Goal: Transaction & Acquisition: Purchase product/service

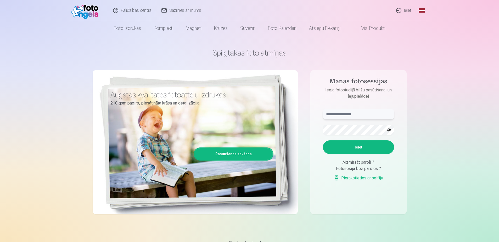
click at [342, 113] on input "text" at bounding box center [358, 114] width 71 height 10
click at [342, 116] on input "text" at bounding box center [358, 114] width 71 height 10
paste input "**********"
type input "**********"
click at [362, 143] on button "Ieiet" at bounding box center [358, 147] width 71 height 14
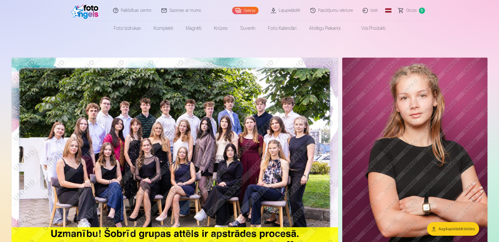
click at [294, 126] on img at bounding box center [175, 167] width 327 height 218
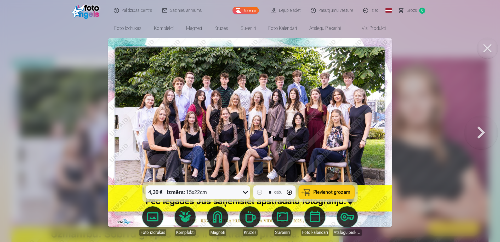
click at [274, 155] on img at bounding box center [250, 132] width 284 height 189
click at [330, 193] on span "Pievienot grozam" at bounding box center [332, 192] width 37 height 5
click at [279, 76] on img at bounding box center [250, 132] width 284 height 189
click at [482, 136] on button at bounding box center [481, 132] width 33 height 89
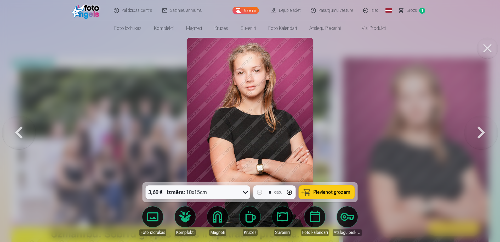
click at [323, 194] on span "Pievienot grozam" at bounding box center [332, 192] width 37 height 5
click at [488, 135] on button at bounding box center [481, 132] width 33 height 89
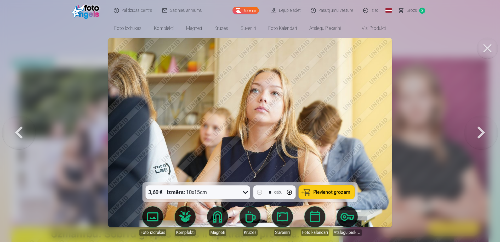
click at [487, 134] on button at bounding box center [481, 132] width 33 height 89
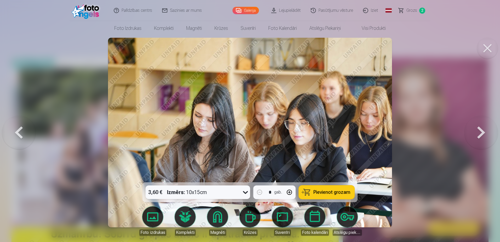
click at [487, 134] on button at bounding box center [481, 132] width 33 height 89
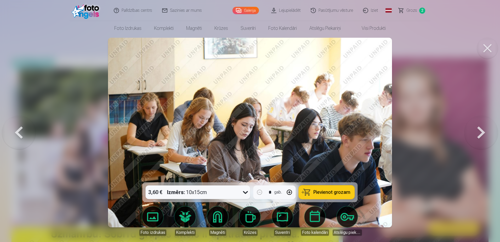
click at [482, 132] on button at bounding box center [481, 132] width 33 height 89
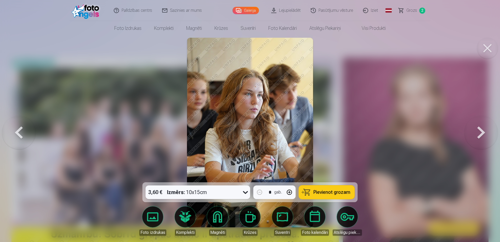
click at [482, 132] on button at bounding box center [481, 132] width 33 height 89
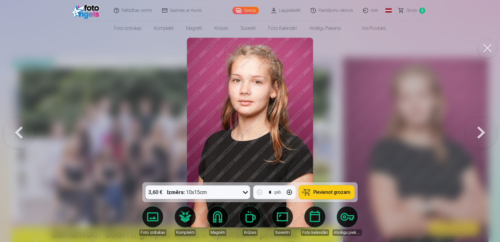
click at [339, 192] on span "Pievienot grozam" at bounding box center [332, 192] width 37 height 5
click at [481, 139] on button at bounding box center [481, 132] width 33 height 89
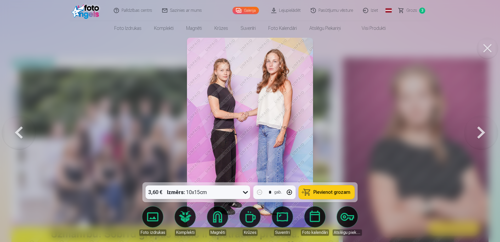
click at [345, 193] on span "Pievienot grozam" at bounding box center [332, 192] width 37 height 5
click at [479, 134] on button at bounding box center [481, 132] width 33 height 89
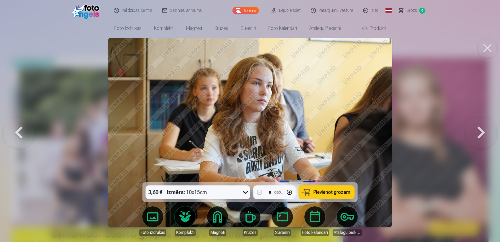
click at [479, 134] on button at bounding box center [481, 132] width 33 height 89
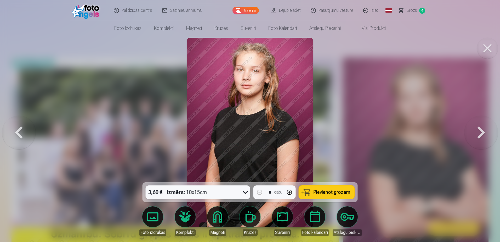
drag, startPoint x: 318, startPoint y: 195, endPoint x: 324, endPoint y: 194, distance: 5.3
click at [318, 194] on span "Pievienot grozam" at bounding box center [332, 192] width 37 height 5
click at [481, 133] on button at bounding box center [481, 132] width 33 height 89
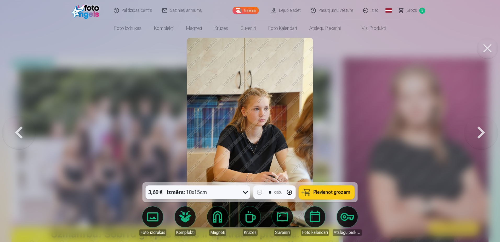
click at [328, 191] on span "Pievienot grozam" at bounding box center [332, 192] width 37 height 5
click at [481, 130] on button at bounding box center [481, 132] width 33 height 89
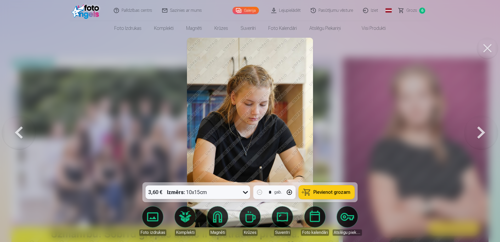
click at [481, 128] on button at bounding box center [481, 132] width 33 height 89
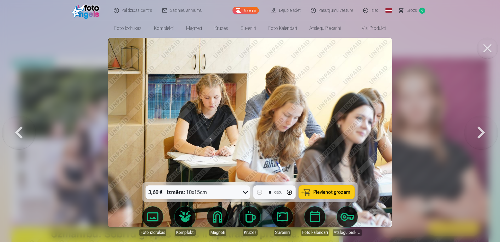
click at [481, 128] on button at bounding box center [481, 132] width 33 height 89
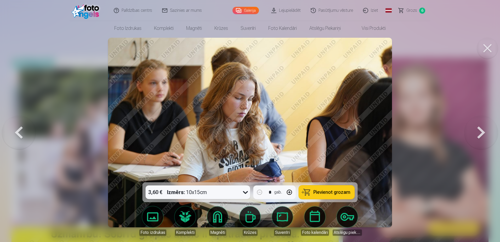
click at [481, 128] on button at bounding box center [481, 132] width 33 height 89
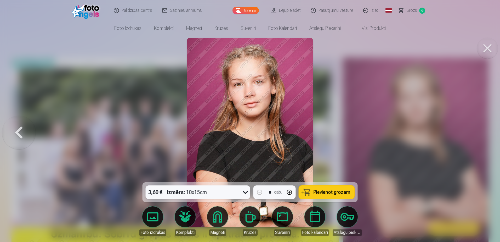
click at [333, 190] on span "Pievienot grozam" at bounding box center [332, 192] width 37 height 5
click at [489, 47] on button at bounding box center [487, 48] width 21 height 21
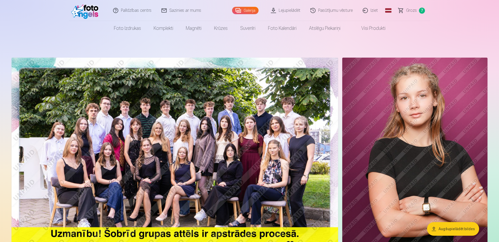
click at [415, 8] on span "Grozs" at bounding box center [411, 10] width 11 height 6
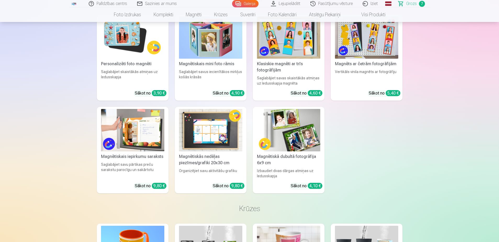
scroll to position [759, 0]
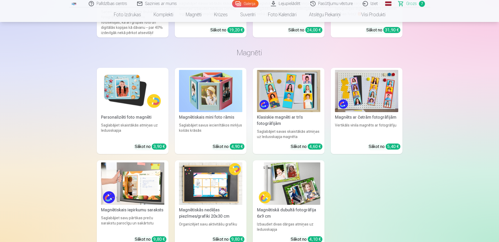
click at [132, 99] on img at bounding box center [132, 91] width 63 height 42
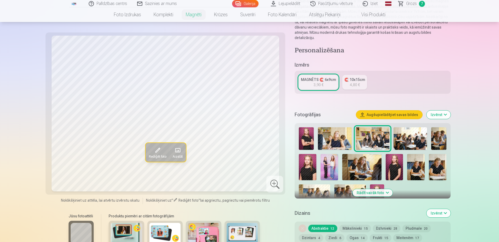
scroll to position [78, 0]
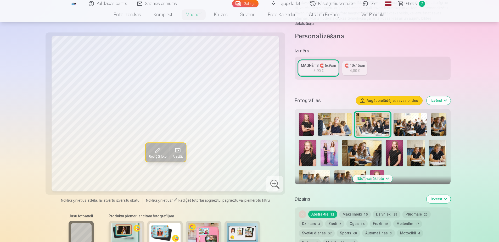
click at [308, 141] on img at bounding box center [308, 153] width 18 height 26
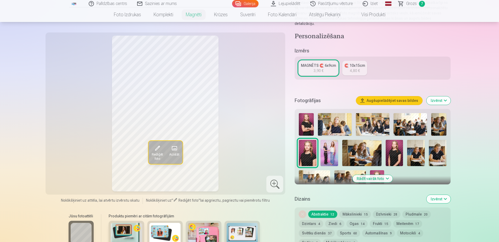
click at [398, 143] on img at bounding box center [395, 153] width 18 height 26
click at [308, 116] on img at bounding box center [306, 124] width 15 height 23
click at [310, 144] on img at bounding box center [308, 153] width 18 height 26
click at [377, 170] on img at bounding box center [377, 180] width 14 height 21
click at [307, 143] on img at bounding box center [308, 153] width 18 height 26
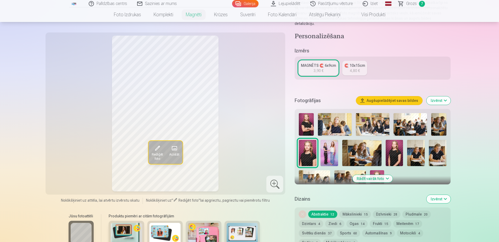
click at [374, 170] on img at bounding box center [377, 180] width 14 height 21
click at [309, 151] on img at bounding box center [308, 153] width 18 height 26
click at [400, 96] on button "Augšupielādējiet savas bildes" at bounding box center [389, 100] width 66 height 8
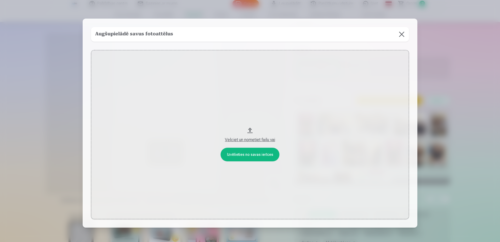
click at [250, 156] on button "Velciet un nometiet failu vai" at bounding box center [250, 134] width 318 height 169
click at [263, 155] on button "Velciet un nometiet failu vai" at bounding box center [250, 134] width 318 height 169
click at [260, 138] on div "Velciet un nometiet failu vai" at bounding box center [250, 140] width 308 height 6
click at [400, 34] on button at bounding box center [402, 34] width 15 height 15
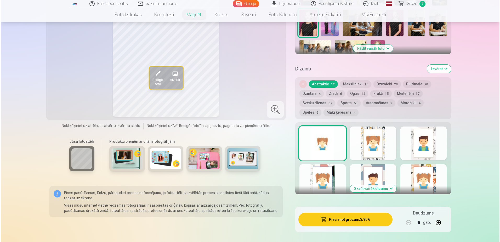
scroll to position [235, 0]
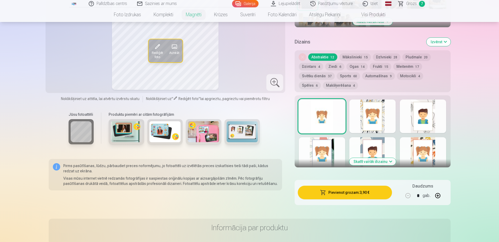
click at [323, 113] on div at bounding box center [322, 115] width 46 height 33
click at [339, 188] on button "Pievienot grozam : 3,90 €" at bounding box center [345, 193] width 94 height 14
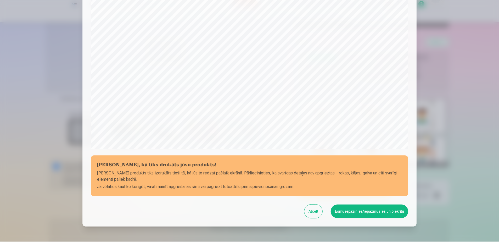
scroll to position [109, 0]
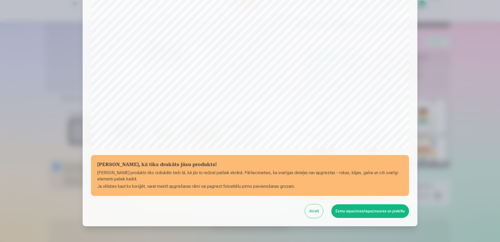
click at [358, 210] on button "Esmu iepazinies/iepazinusies un piekrītu" at bounding box center [371, 211] width 78 height 14
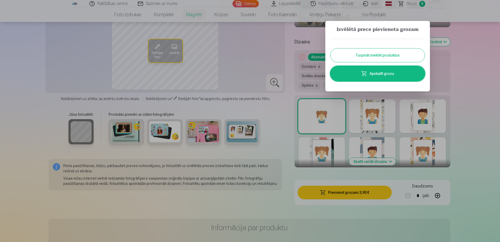
click at [377, 54] on button "Turpināt meklēt produktus" at bounding box center [378, 55] width 94 height 14
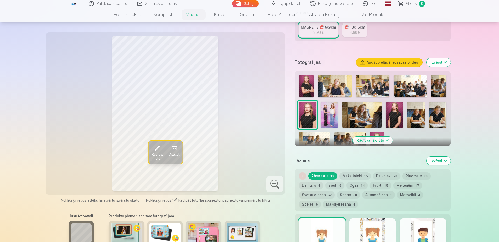
scroll to position [105, 0]
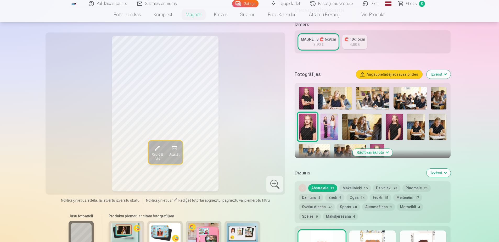
click at [375, 149] on button "Rādīt vairāk foto" at bounding box center [372, 152] width 40 height 7
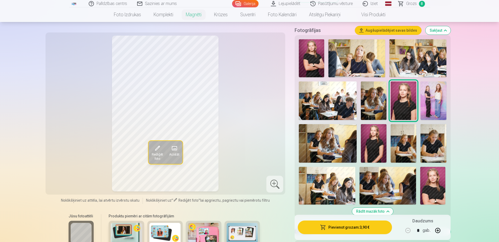
scroll to position [131, 0]
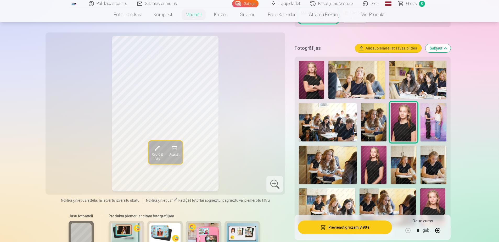
click at [435, 200] on img at bounding box center [432, 207] width 25 height 38
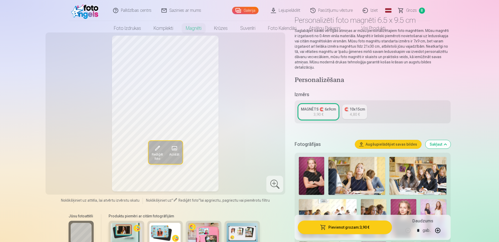
scroll to position [0, 0]
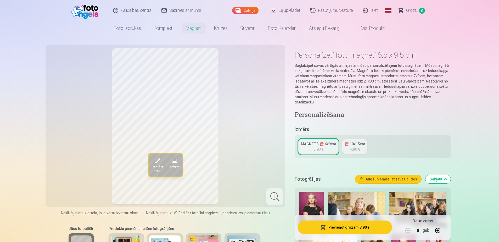
click at [409, 8] on span "Grozs" at bounding box center [411, 10] width 11 height 6
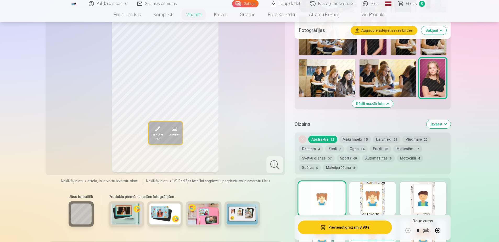
scroll to position [262, 0]
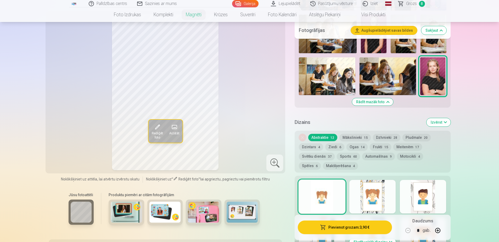
click at [417, 4] on link "Grozs 8" at bounding box center [412, 3] width 37 height 7
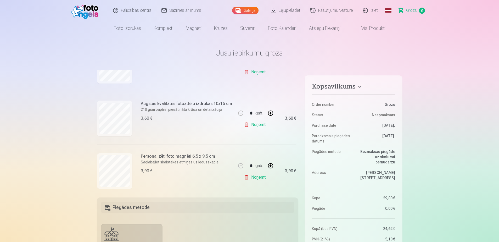
scroll to position [360, 0]
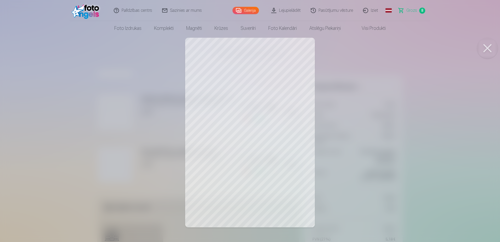
click at [491, 43] on button at bounding box center [487, 48] width 21 height 21
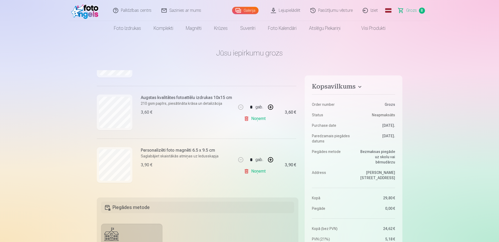
click at [252, 169] on link "Noņemt" at bounding box center [256, 171] width 24 height 10
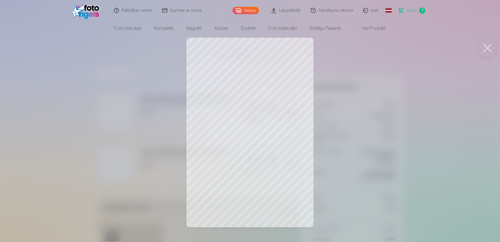
click at [491, 48] on button at bounding box center [487, 48] width 21 height 21
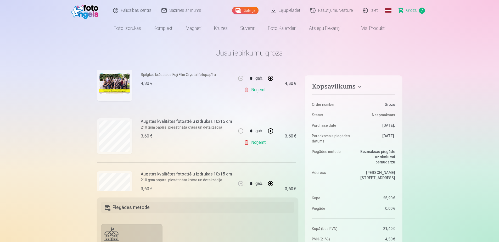
scroll to position [0, 0]
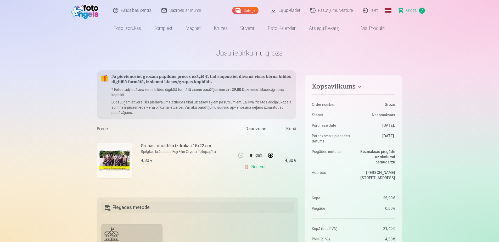
click at [93, 13] on img at bounding box center [86, 10] width 30 height 17
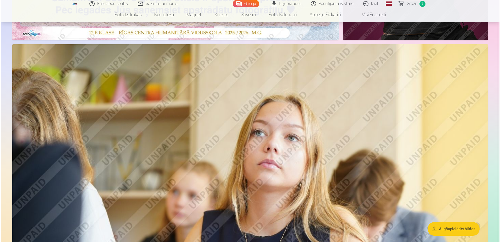
scroll to position [105, 0]
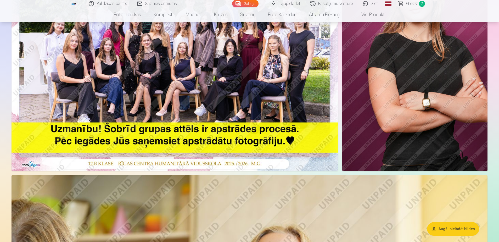
click at [438, 106] on img at bounding box center [414, 62] width 145 height 218
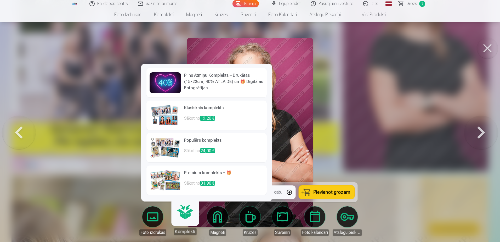
click at [219, 221] on link "Magnēti" at bounding box center [217, 220] width 29 height 29
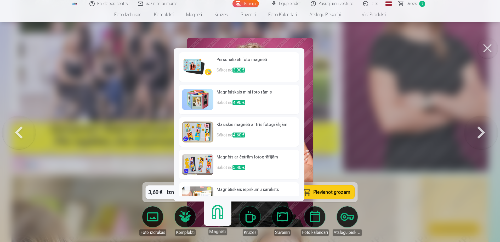
click at [196, 61] on img at bounding box center [197, 67] width 31 height 21
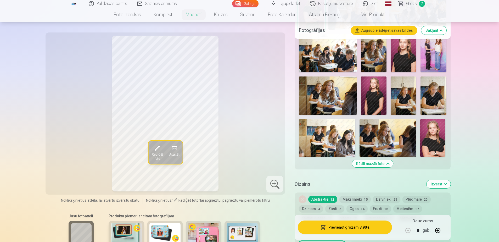
scroll to position [209, 0]
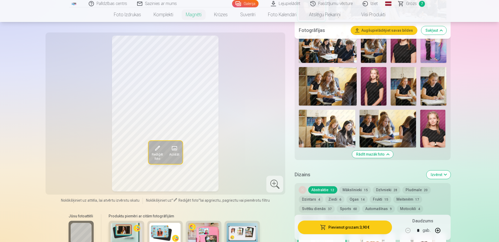
click at [434, 129] on img at bounding box center [432, 129] width 25 height 38
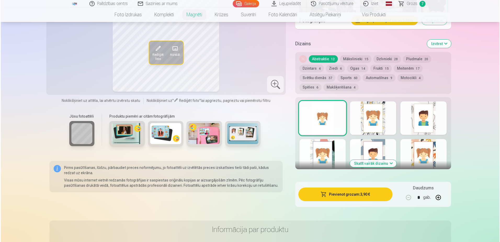
scroll to position [366, 0]
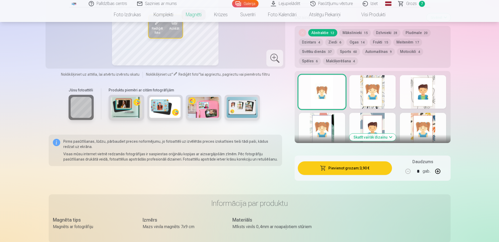
click at [372, 161] on button "Pievienot grozam : 3,90 €" at bounding box center [345, 168] width 94 height 14
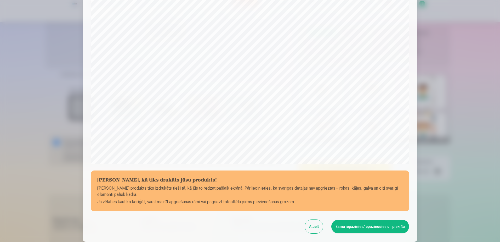
scroll to position [135, 0]
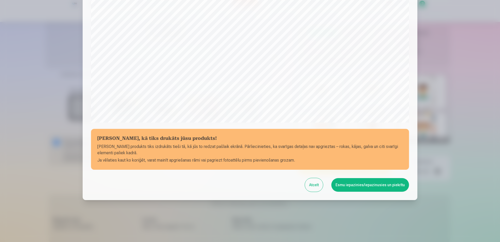
click at [373, 190] on button "Esmu iepazinies/iepazinusies un piekrītu" at bounding box center [371, 185] width 78 height 14
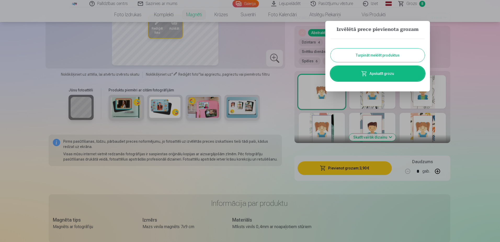
click at [399, 73] on link "Apskatīt grozu" at bounding box center [378, 73] width 94 height 15
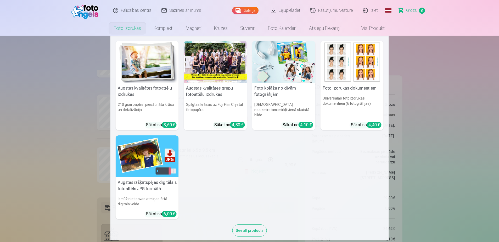
click at [130, 29] on link "Foto izdrukas" at bounding box center [128, 28] width 40 height 15
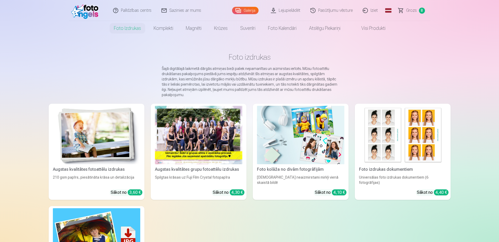
click at [370, 30] on link "Visi produkti" at bounding box center [369, 28] width 45 height 15
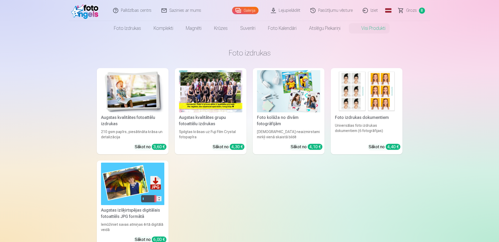
click at [95, 10] on img at bounding box center [86, 10] width 30 height 17
